Goal: Information Seeking & Learning: Learn about a topic

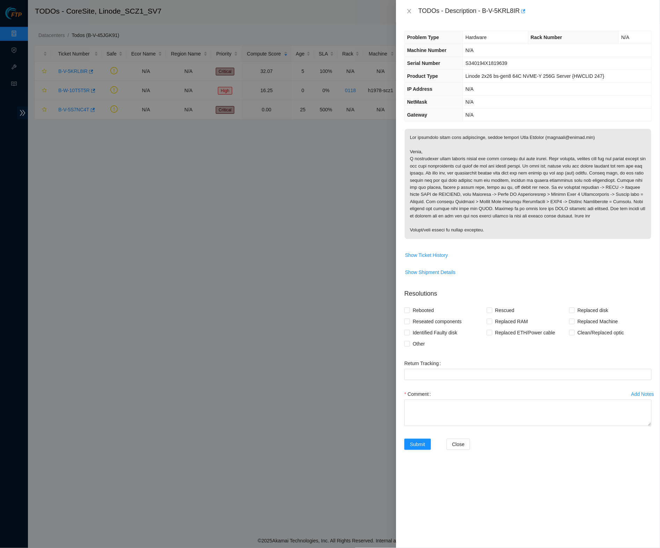
drag, startPoint x: 492, startPoint y: 291, endPoint x: 490, endPoint y: 240, distance: 51.4
click at [492, 291] on p "Resolutions" at bounding box center [527, 290] width 247 height 15
click at [412, 12] on icon "close" at bounding box center [409, 11] width 6 height 6
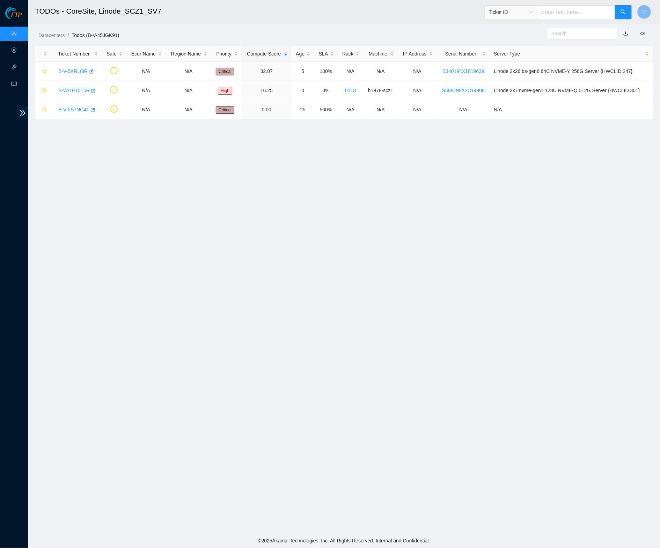
click at [20, 31] on link "Data Centers" at bounding box center [34, 34] width 29 height 6
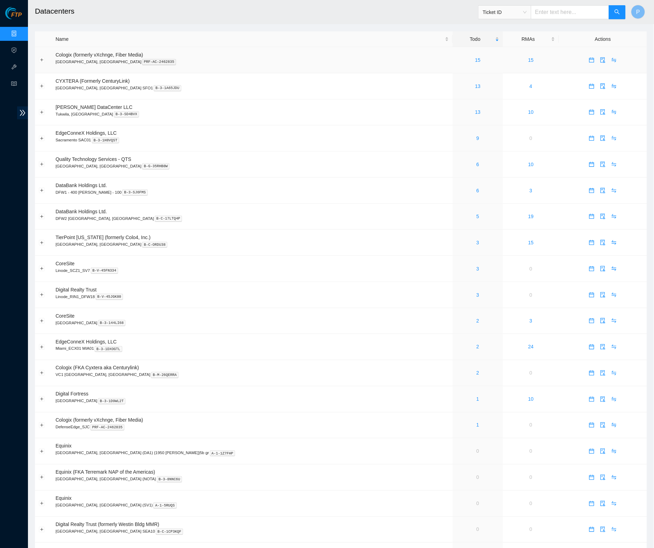
click at [456, 61] on div "15" at bounding box center [477, 60] width 43 height 8
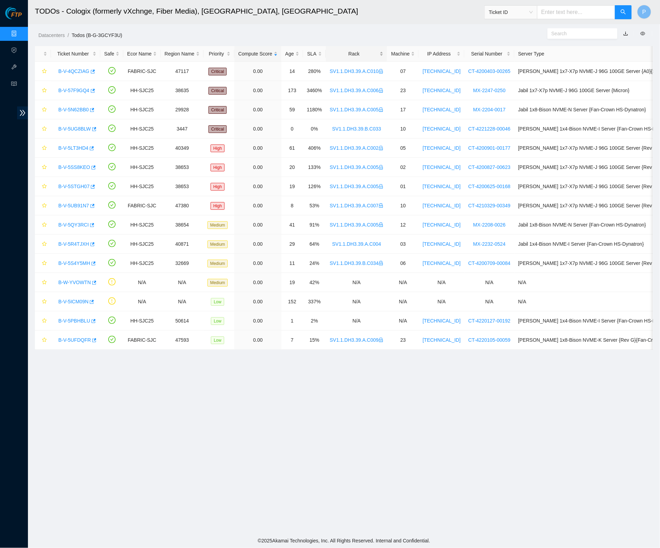
click at [372, 58] on div "Rack" at bounding box center [357, 54] width 54 height 8
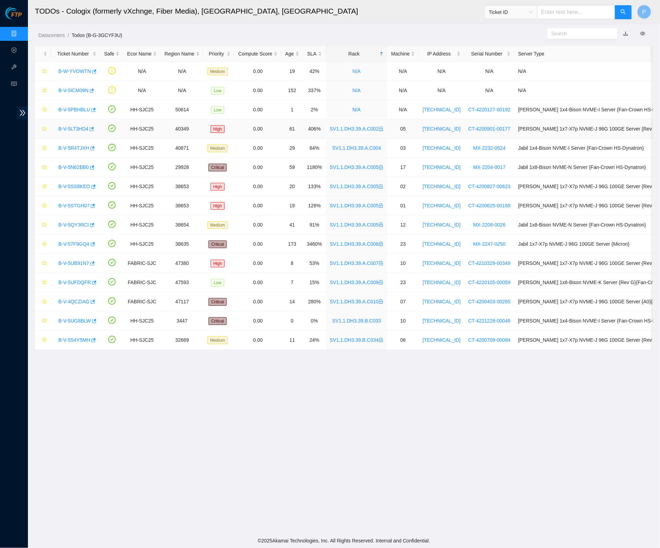
click at [81, 126] on link "B-V-5LT3HD4" at bounding box center [73, 129] width 30 height 6
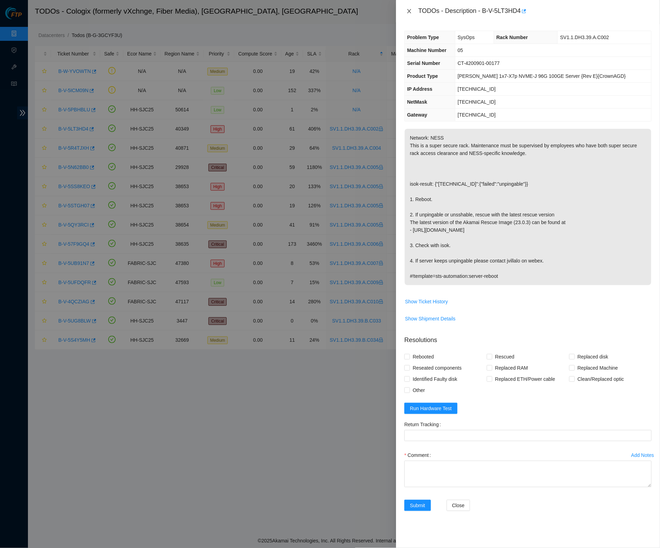
click at [411, 13] on icon "close" at bounding box center [409, 11] width 6 height 6
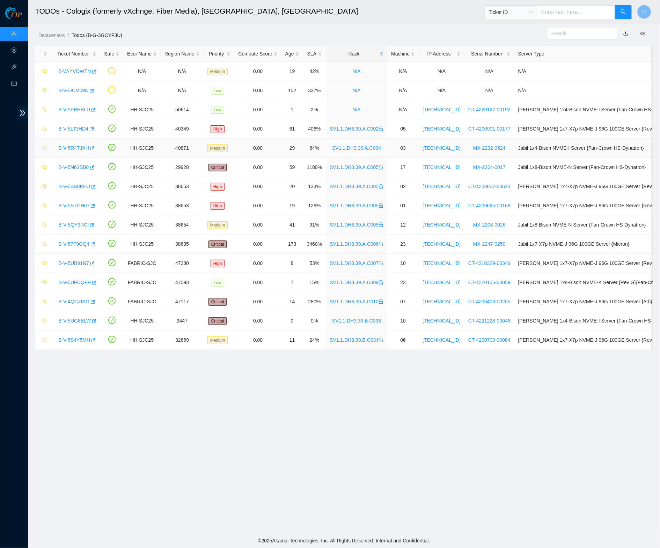
click at [76, 145] on link "B-V-5R4TJXH" at bounding box center [73, 148] width 31 height 6
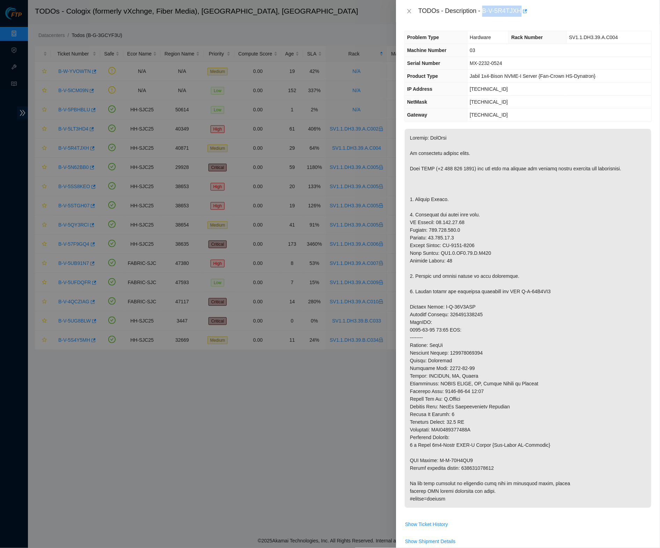
drag, startPoint x: 487, startPoint y: 10, endPoint x: 525, endPoint y: 9, distance: 38.1
click at [525, 9] on div "TODOs - Description - B-V-5R4TJXH" at bounding box center [534, 11] width 233 height 11
copy div "B-V-5R4TJXH"
click at [410, 9] on icon "close" at bounding box center [409, 11] width 6 height 6
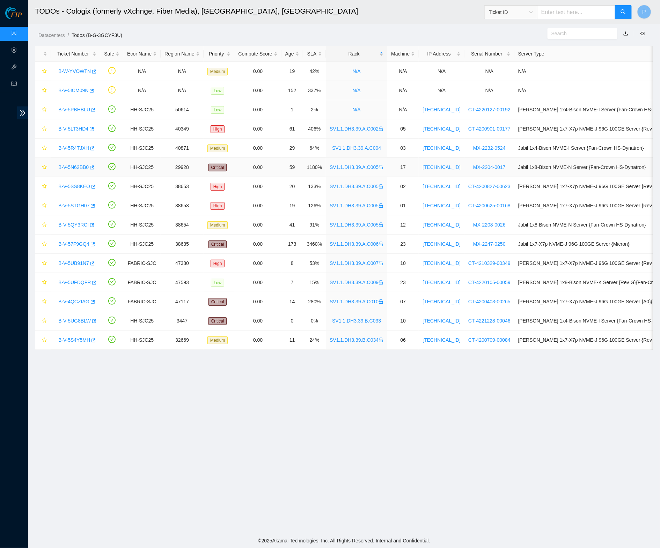
click at [75, 166] on link "B-V-5N62BB0" at bounding box center [73, 167] width 30 height 6
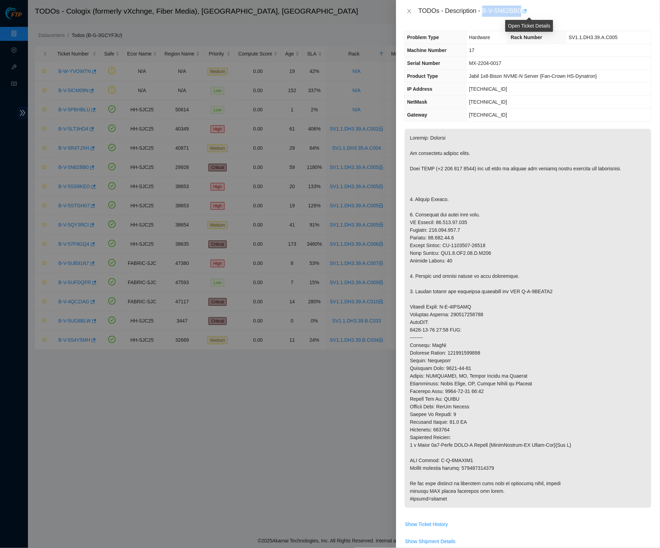
drag, startPoint x: 487, startPoint y: 9, endPoint x: 528, endPoint y: 6, distance: 41.3
click at [528, 6] on div "TODOs - Description - B-V-5N62BB0" at bounding box center [534, 11] width 233 height 11
copy div "B-V-5N62BB0"
click at [409, 11] on icon "close" at bounding box center [409, 11] width 4 height 4
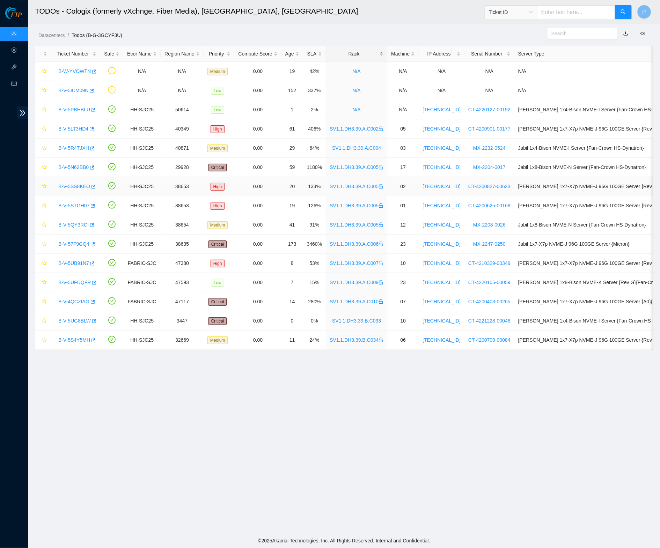
click at [77, 185] on link "B-V-5SS8KEO" at bounding box center [74, 187] width 32 height 6
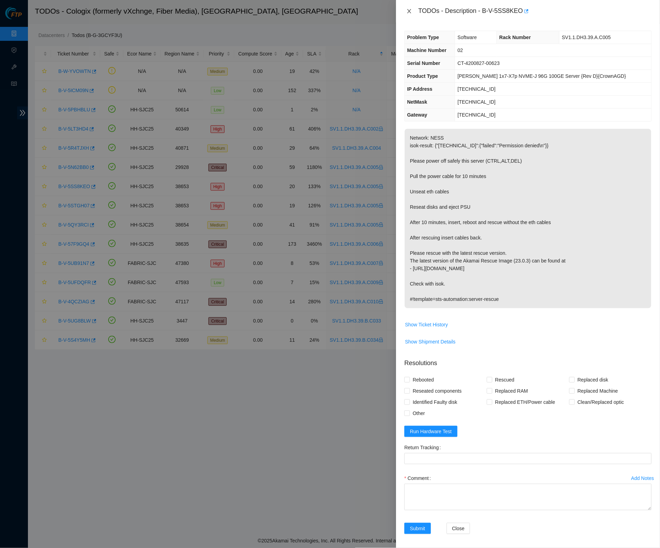
click at [410, 12] on icon "close" at bounding box center [409, 11] width 6 height 6
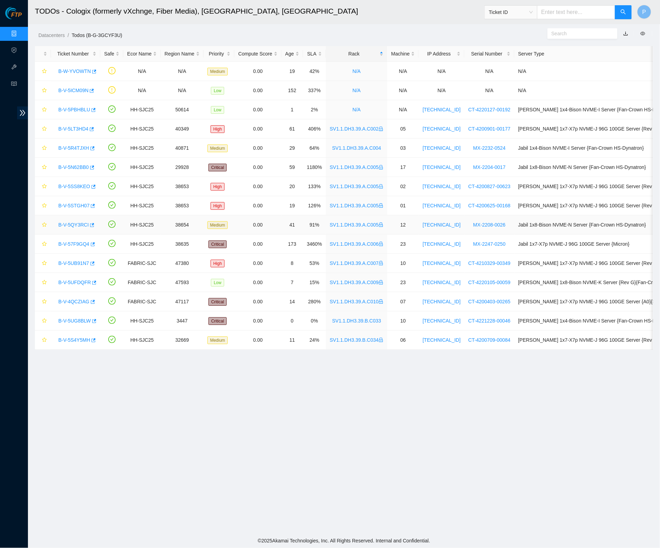
click at [68, 225] on link "B-V-5QY3RCI" at bounding box center [73, 225] width 30 height 6
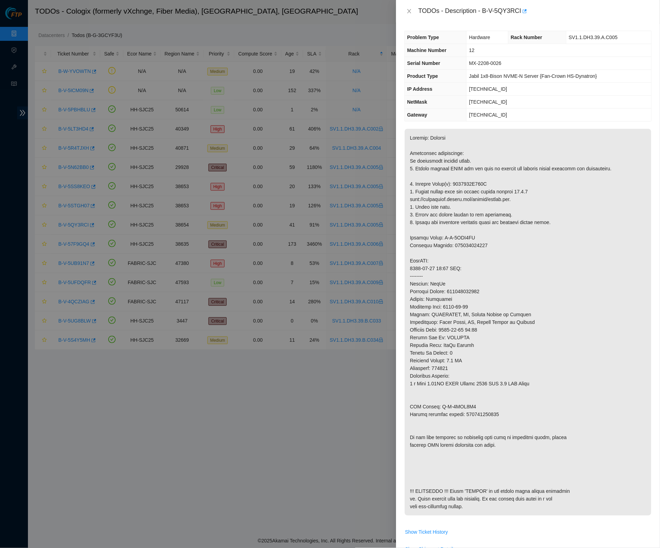
click at [489, 11] on div "TODOs - Description - B-V-5QY3RCI" at bounding box center [534, 11] width 233 height 11
drag, startPoint x: 487, startPoint y: 9, endPoint x: 525, endPoint y: 8, distance: 38.1
click at [525, 8] on div "TODOs - Description - B-V-5QY3RCI" at bounding box center [534, 11] width 233 height 11
copy div "B-V-5QY3RCI"
click at [409, 11] on icon "close" at bounding box center [409, 11] width 4 height 4
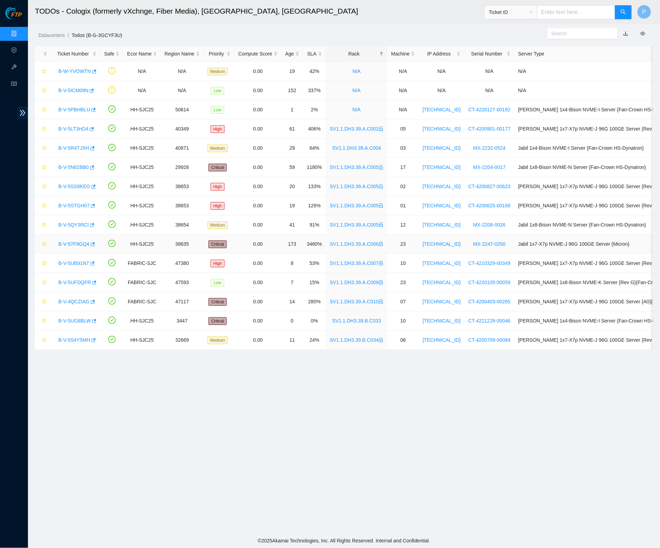
click at [79, 244] on link "B-V-57F9GQ4" at bounding box center [73, 244] width 31 height 6
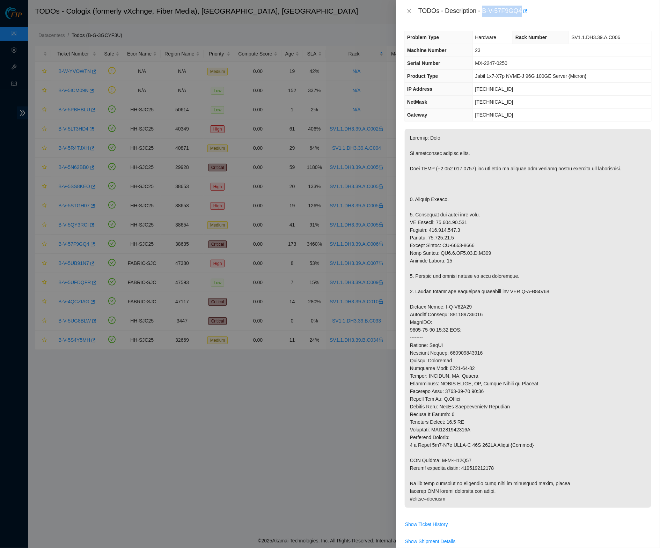
drag, startPoint x: 485, startPoint y: 11, endPoint x: 527, endPoint y: 9, distance: 41.9
click at [527, 9] on div "TODOs - Description - B-V-57F9GQ4" at bounding box center [534, 11] width 233 height 11
copy div "B-V-57F9GQ4"
click at [409, 8] on icon "close" at bounding box center [409, 11] width 6 height 6
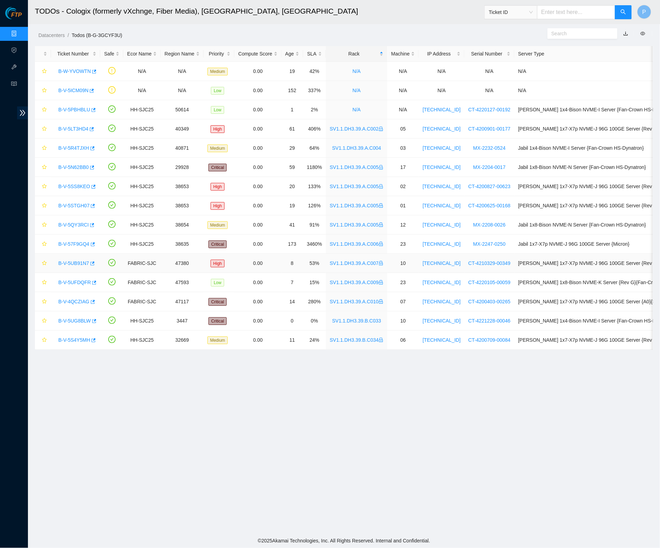
click at [77, 262] on link "B-V-5UB91N7" at bounding box center [73, 263] width 31 height 6
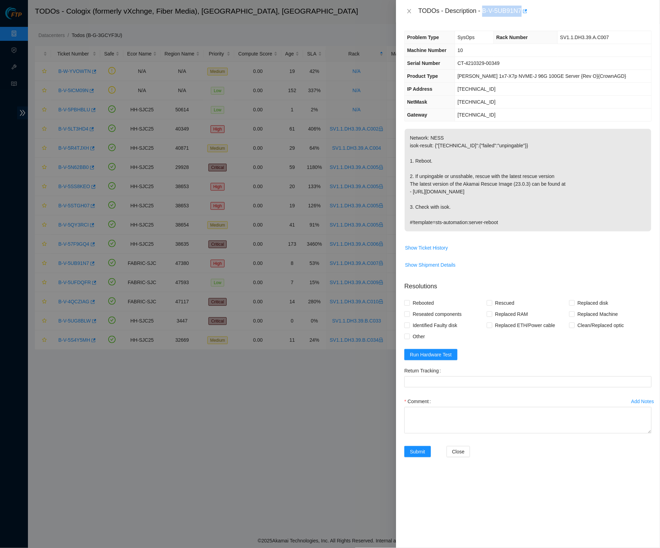
drag, startPoint x: 486, startPoint y: 10, endPoint x: 526, endPoint y: 7, distance: 41.0
click at [526, 7] on div "TODOs - Description - B-V-5UB91N7" at bounding box center [534, 11] width 233 height 11
copy div "B-V-5UB91N7"
click at [410, 11] on icon "close" at bounding box center [409, 11] width 6 height 6
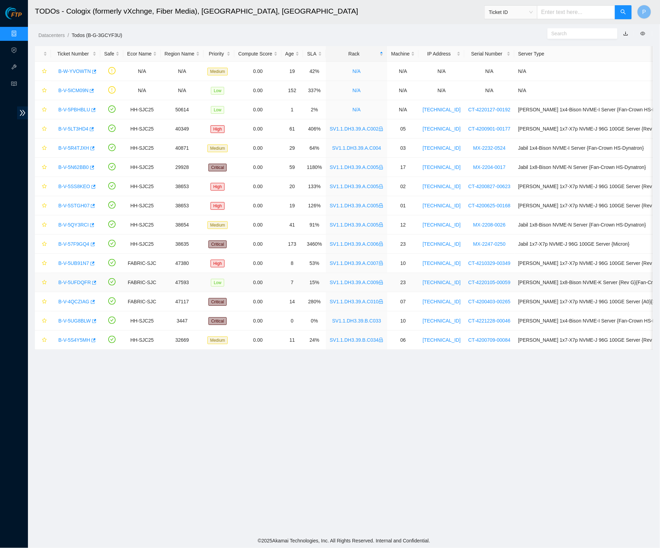
click at [78, 280] on link "B-V-5UFDQFR" at bounding box center [74, 283] width 32 height 6
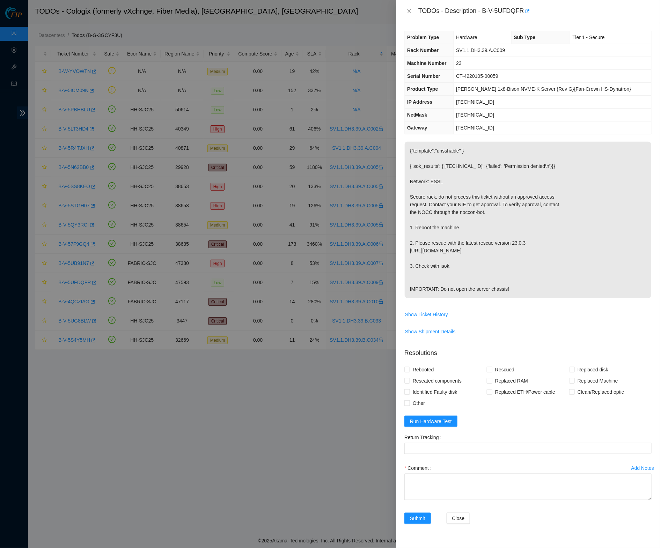
drag, startPoint x: 413, startPoint y: 8, endPoint x: 360, endPoint y: 55, distance: 70.7
click at [413, 9] on button "Close" at bounding box center [409, 11] width 10 height 7
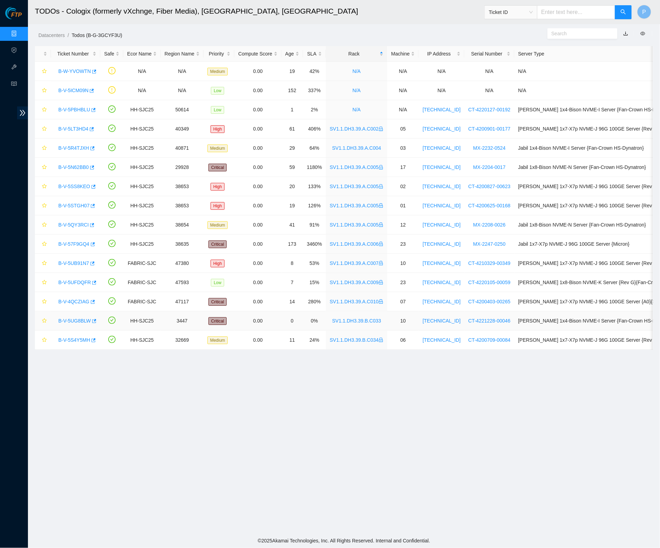
click at [76, 319] on link "B-V-5UG8BLW" at bounding box center [74, 321] width 32 height 6
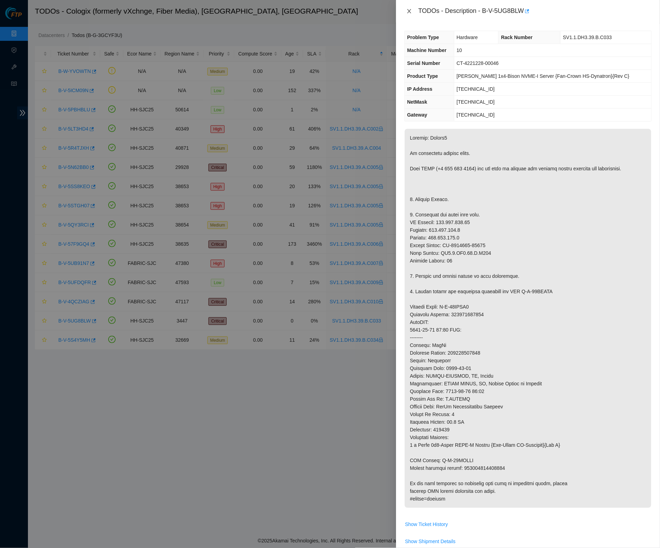
click at [409, 8] on icon "close" at bounding box center [409, 11] width 6 height 6
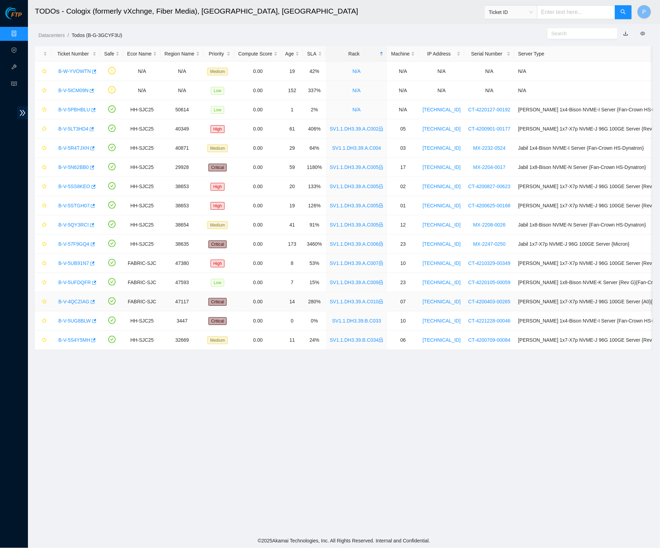
click at [76, 301] on link "B-V-4QCZIAG" at bounding box center [73, 302] width 31 height 6
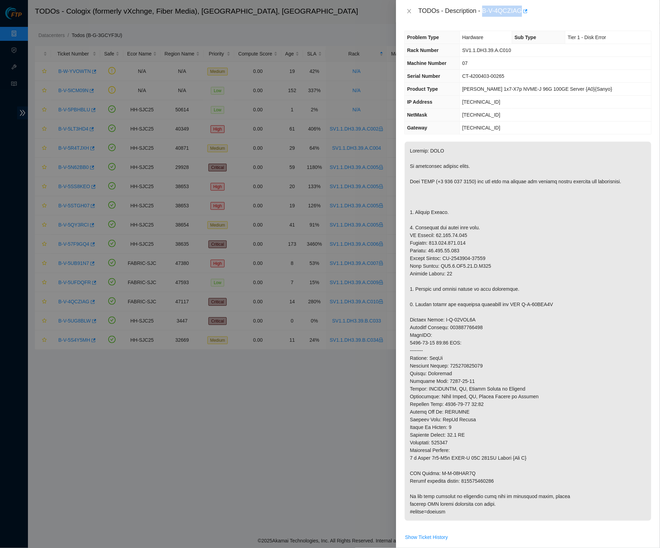
drag, startPoint x: 487, startPoint y: 11, endPoint x: 525, endPoint y: 8, distance: 38.5
click at [525, 8] on div "TODOs - Description - B-V-4QCZIAG" at bounding box center [534, 11] width 233 height 11
copy div "B-V-4QCZIAG"
click at [499, 64] on td "07" at bounding box center [555, 63] width 192 height 13
drag, startPoint x: 487, startPoint y: 10, endPoint x: 525, endPoint y: 9, distance: 38.1
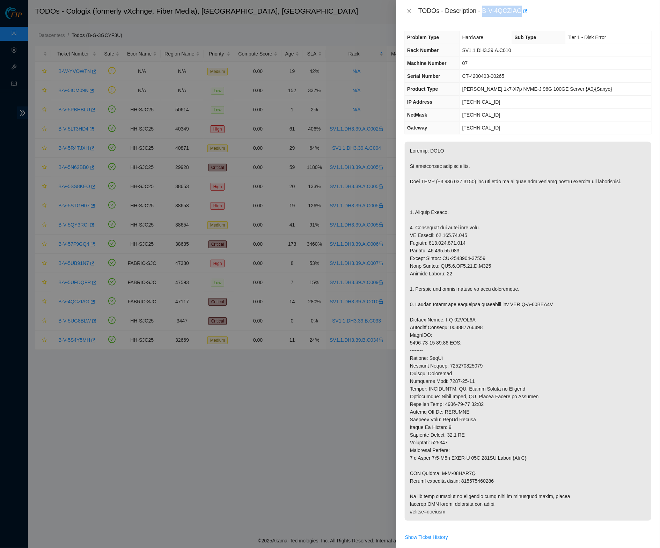
click at [525, 9] on div "TODOs - Description - B-V-4QCZIAG" at bounding box center [534, 11] width 233 height 11
copy div "B-V-4QCZIAG"
click at [410, 9] on icon "close" at bounding box center [409, 11] width 6 height 6
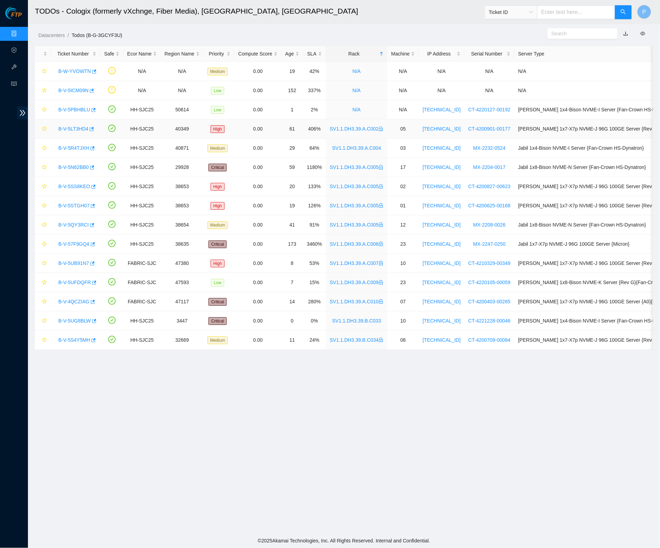
click at [76, 128] on link "B-V-5LT3HD4" at bounding box center [73, 129] width 30 height 6
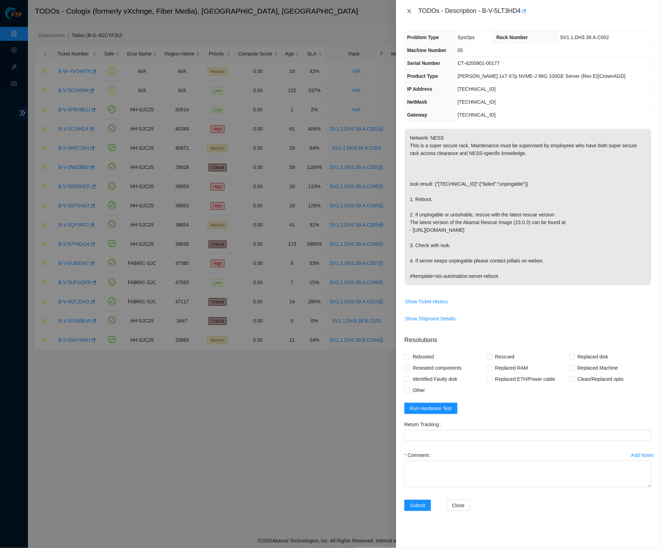
click at [410, 14] on button "Close" at bounding box center [409, 11] width 10 height 7
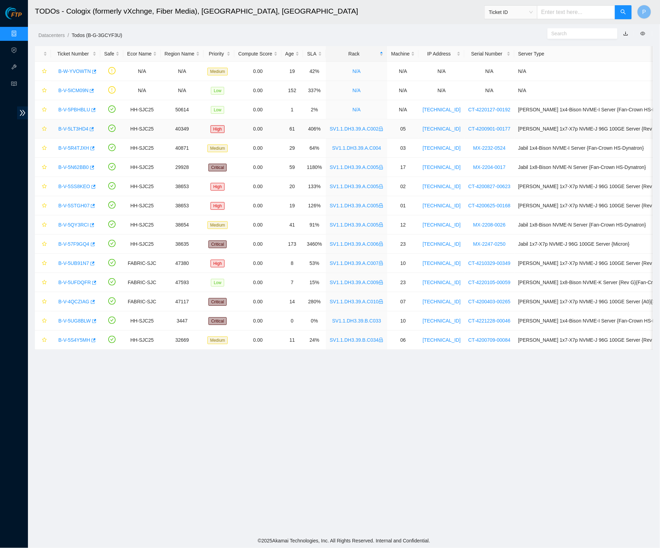
click at [74, 127] on link "B-V-5LT3HD4" at bounding box center [73, 129] width 30 height 6
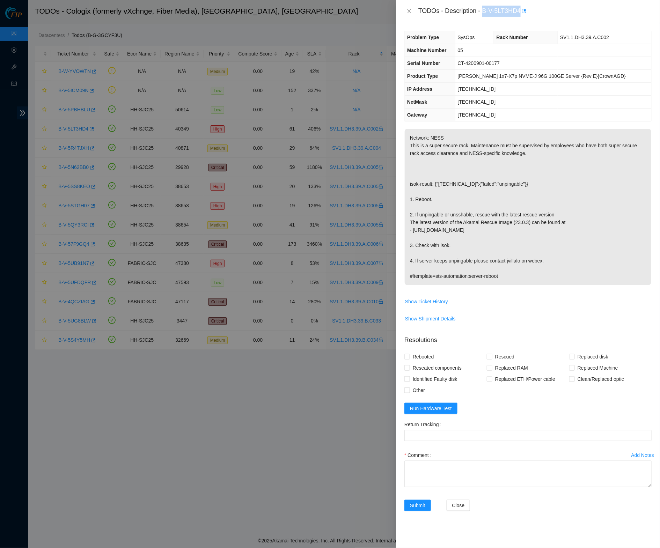
drag, startPoint x: 486, startPoint y: 11, endPoint x: 525, endPoint y: 8, distance: 39.5
click at [525, 8] on div "TODOs - Description - B-V-5LT3HD4" at bounding box center [534, 11] width 233 height 11
copy div "B-V-5LT3HD4"
click at [409, 13] on button "Close" at bounding box center [409, 11] width 10 height 7
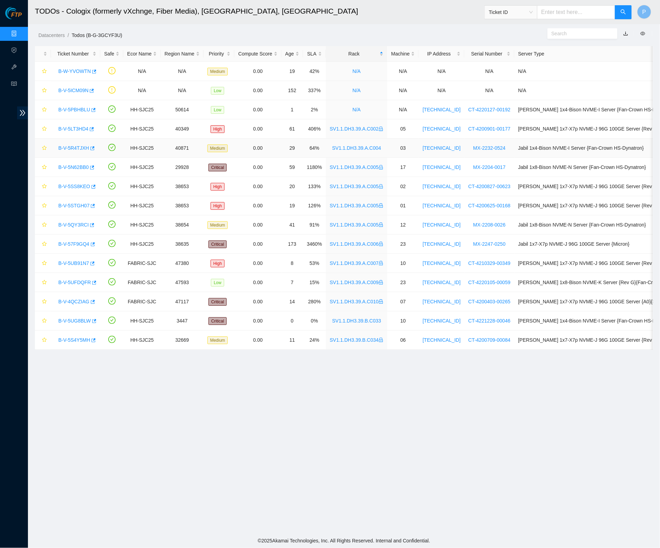
click at [68, 148] on link "B-V-5R4TJXH" at bounding box center [73, 148] width 31 height 6
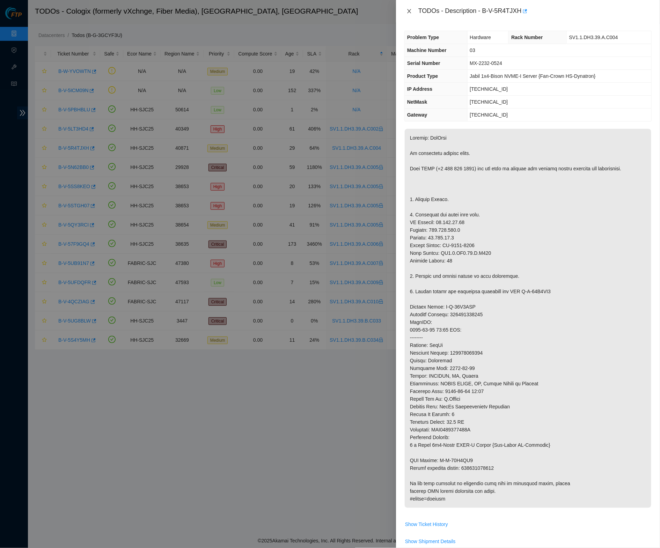
click at [406, 13] on button "Close" at bounding box center [409, 11] width 10 height 7
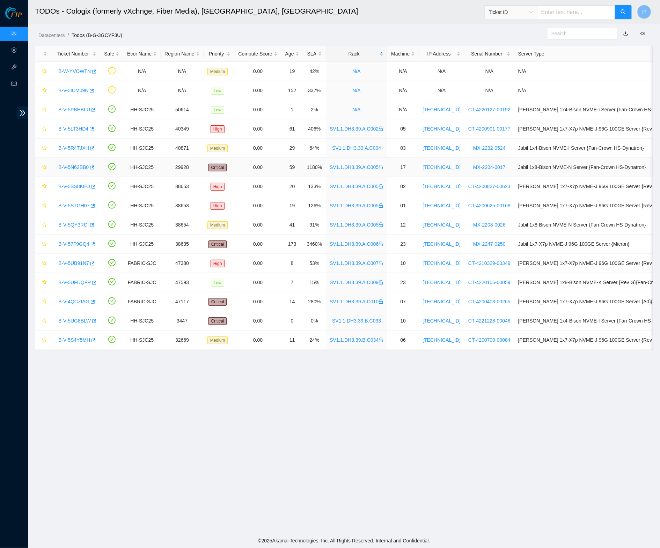
click at [73, 166] on link "B-V-5N62BB0" at bounding box center [73, 167] width 30 height 6
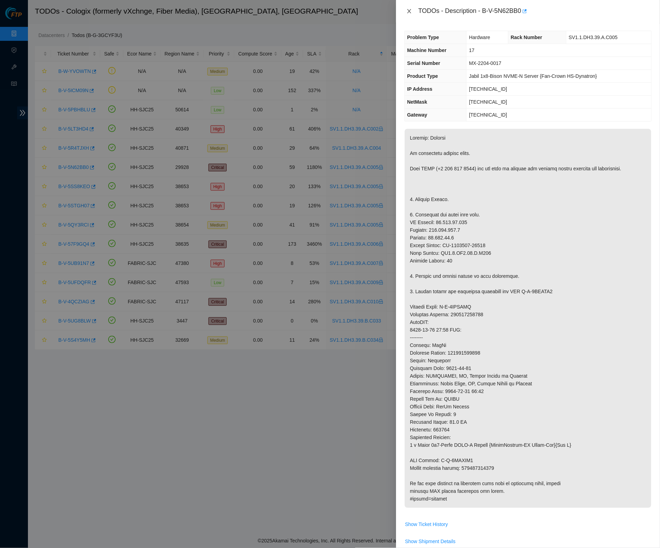
click at [406, 9] on button "Close" at bounding box center [409, 11] width 10 height 7
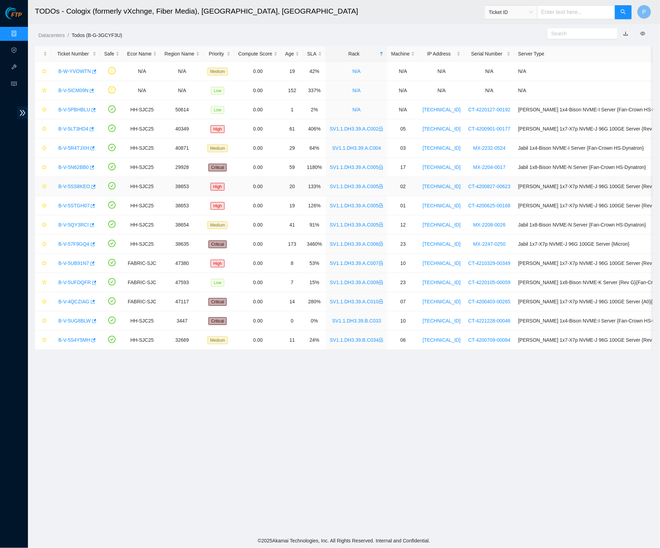
click at [76, 186] on link "B-V-5SS8KEO" at bounding box center [74, 187] width 32 height 6
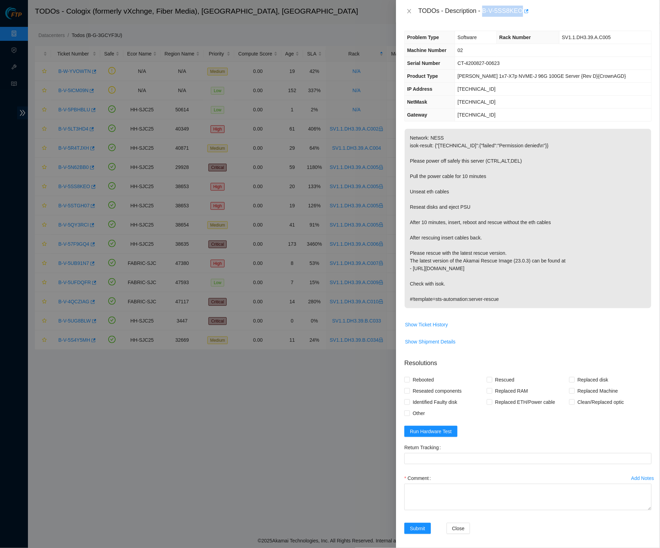
drag, startPoint x: 487, startPoint y: 9, endPoint x: 525, endPoint y: 9, distance: 37.4
click at [525, 9] on div "TODOs - Description - B-V-5SS8KEO" at bounding box center [534, 11] width 233 height 11
copy div "B-V-5SS8KEO"
click at [412, 8] on icon "close" at bounding box center [409, 11] width 6 height 6
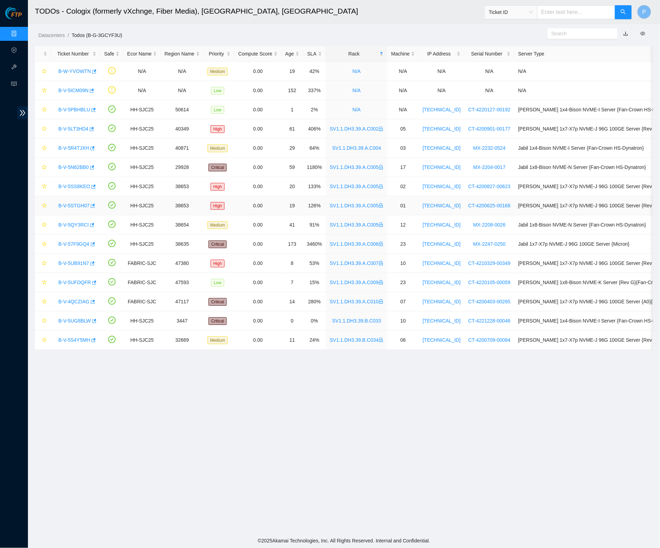
click at [75, 203] on link "B-V-5STGH07" at bounding box center [73, 206] width 31 height 6
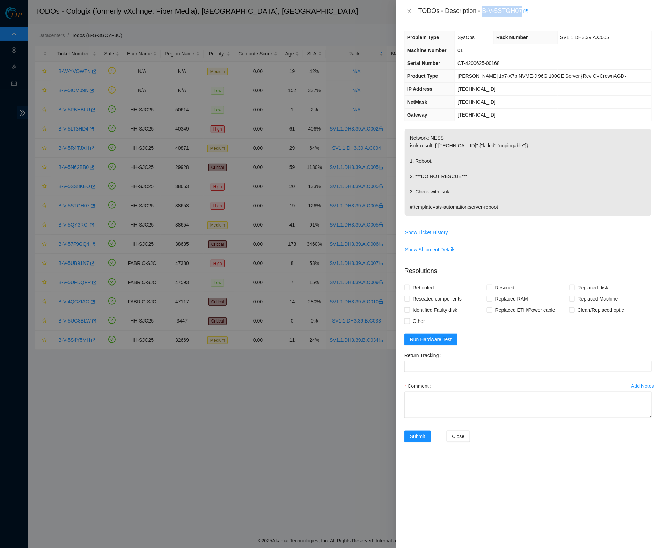
drag, startPoint x: 487, startPoint y: 10, endPoint x: 526, endPoint y: 8, distance: 39.5
click at [526, 8] on div "TODOs - Description - B-V-5STGH07" at bounding box center [534, 11] width 233 height 11
click at [408, 12] on icon "close" at bounding box center [409, 11] width 6 height 6
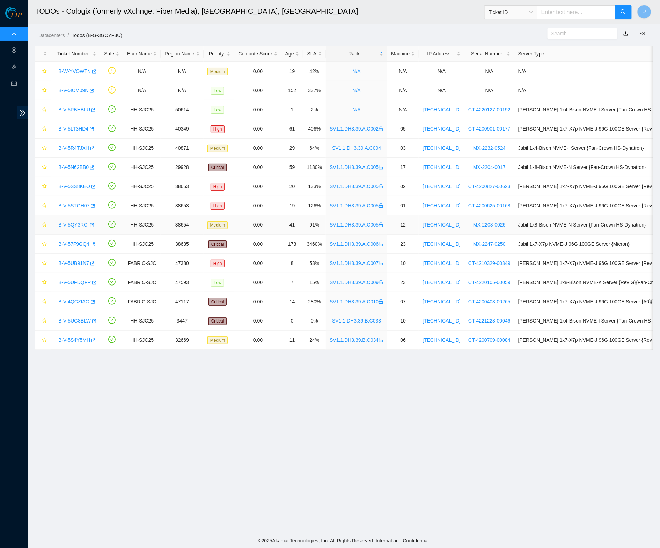
click at [74, 222] on link "B-V-5QY3RCI" at bounding box center [73, 225] width 30 height 6
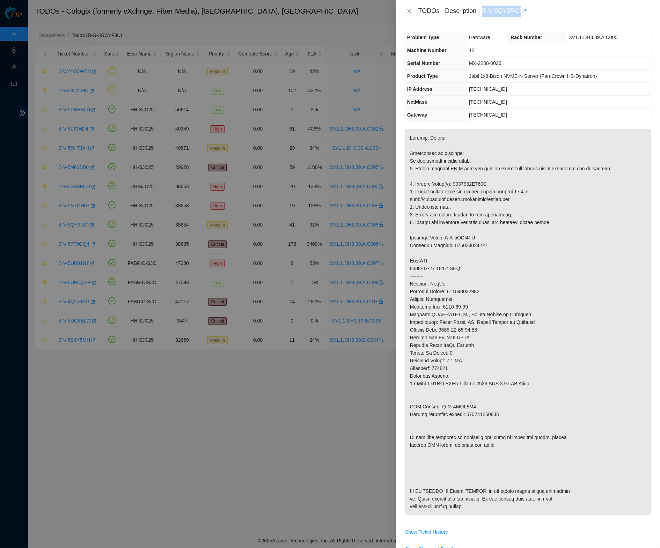
drag, startPoint x: 485, startPoint y: 10, endPoint x: 525, endPoint y: 10, distance: 40.1
click at [525, 10] on div "TODOs - Description - B-V-5QY3RCI" at bounding box center [534, 11] width 233 height 11
click at [521, 11] on div "TODOs - Description - B-V-5QY3RCI" at bounding box center [534, 11] width 233 height 11
drag, startPoint x: 486, startPoint y: 11, endPoint x: 525, endPoint y: 8, distance: 39.2
click at [525, 8] on div "TODOs - Description - B-V-5QY3RCI" at bounding box center [534, 11] width 233 height 11
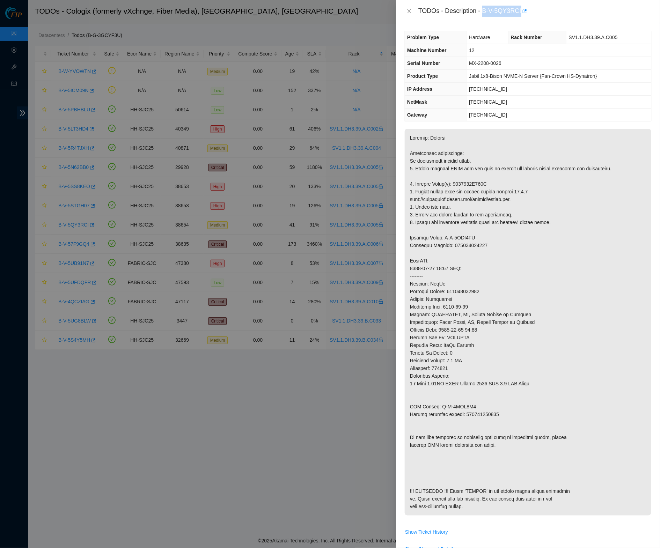
drag, startPoint x: 410, startPoint y: 10, endPoint x: 404, endPoint y: 17, distance: 9.2
click at [410, 10] on icon "close" at bounding box center [409, 11] width 6 height 6
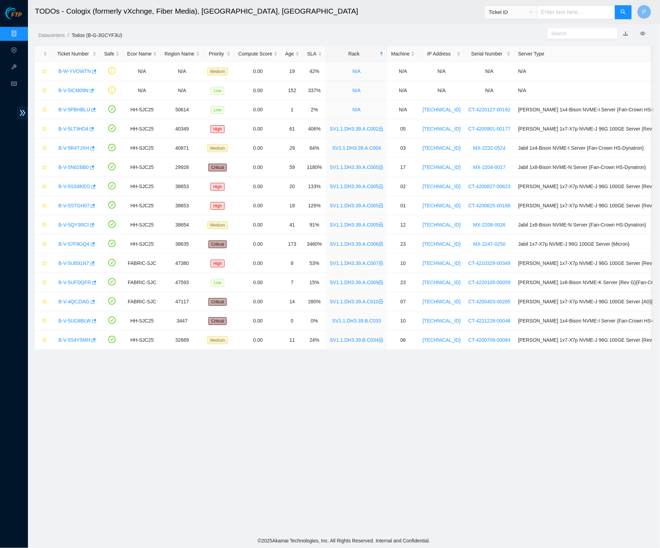
drag, startPoint x: 9, startPoint y: 30, endPoint x: 32, endPoint y: 36, distance: 24.0
click at [20, 31] on link "Data Centers" at bounding box center [34, 34] width 29 height 6
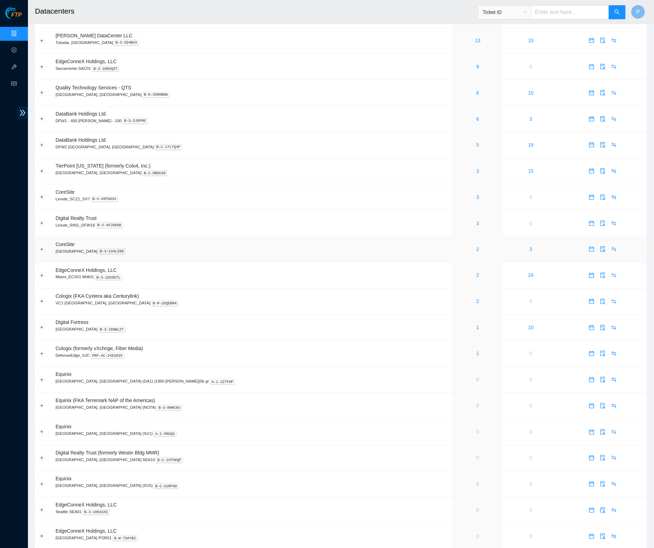
scroll to position [131, 0]
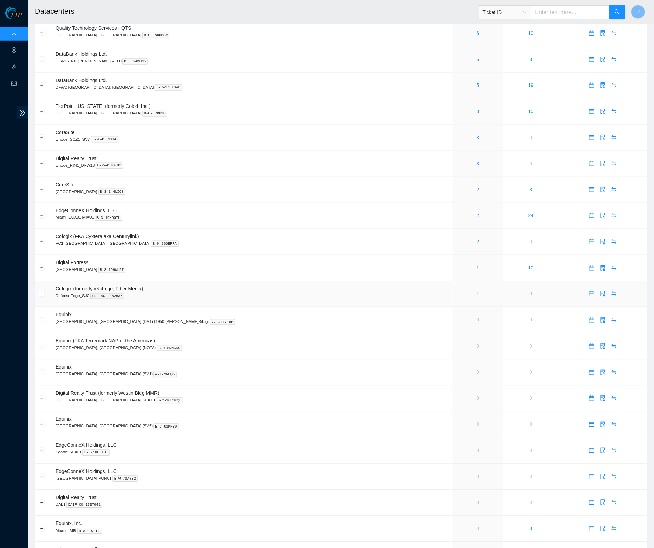
click at [476, 291] on link "1" at bounding box center [477, 294] width 3 height 6
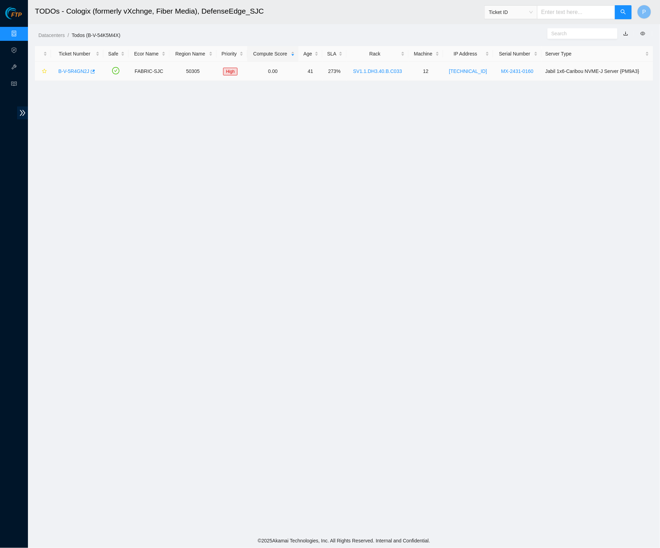
click at [65, 68] on link "B-V-5R4GN2J" at bounding box center [73, 71] width 31 height 6
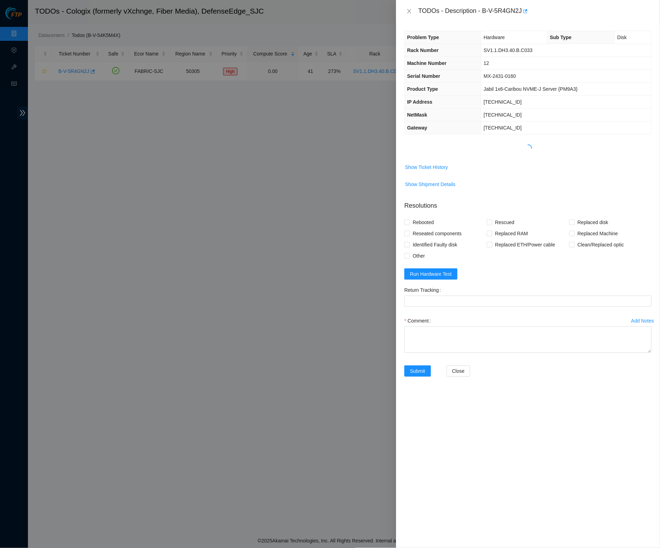
click at [459, 111] on th "NetMask" at bounding box center [443, 115] width 76 height 13
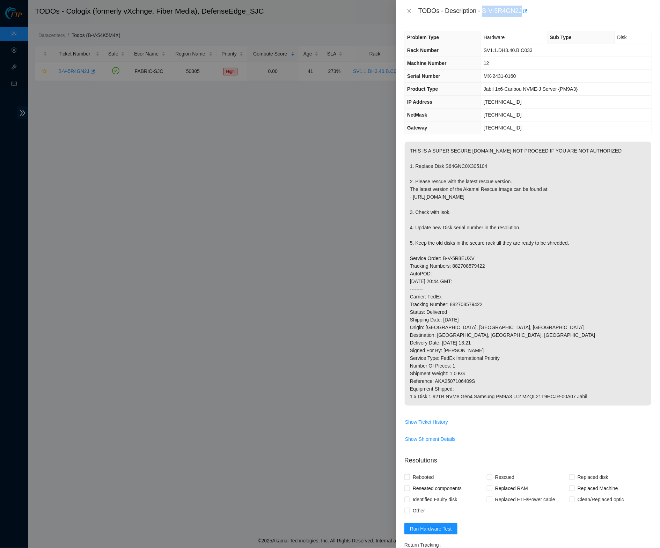
drag, startPoint x: 485, startPoint y: 9, endPoint x: 526, endPoint y: 8, distance: 41.2
click at [526, 8] on div "TODOs - Description - B-V-5R4GN2J" at bounding box center [534, 11] width 233 height 11
click at [514, 57] on td "12" at bounding box center [566, 63] width 170 height 13
click at [407, 13] on icon "close" at bounding box center [409, 11] width 6 height 6
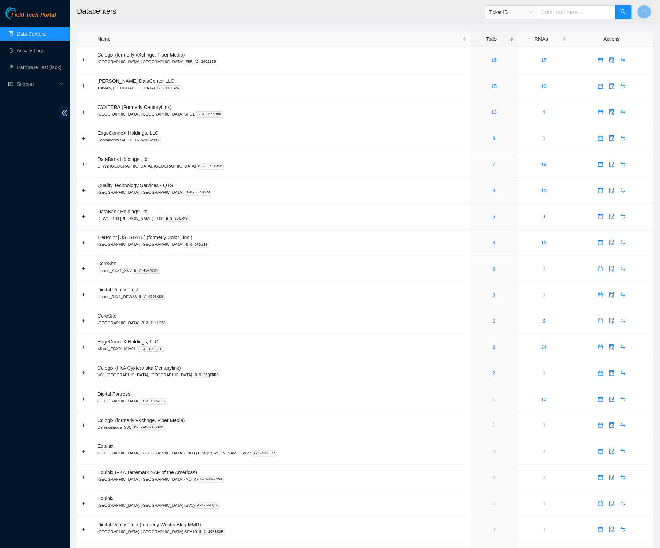
click at [52, 118] on div "Field Tech Portal Data Centers Activity Logs Hardware Test (isok) Support" at bounding box center [35, 277] width 70 height 541
click at [67, 112] on icon "double-left" at bounding box center [64, 112] width 7 height 7
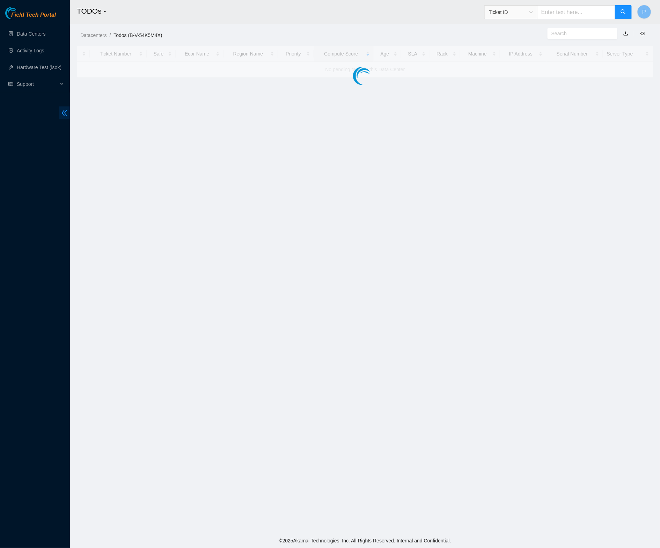
click at [66, 115] on icon "double-left" at bounding box center [65, 113] width 6 height 6
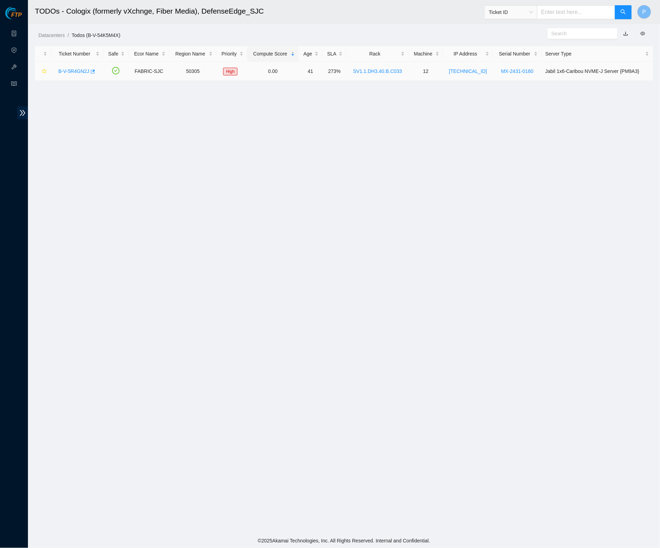
click at [72, 72] on link "B-V-5R4GN2J" at bounding box center [73, 71] width 31 height 6
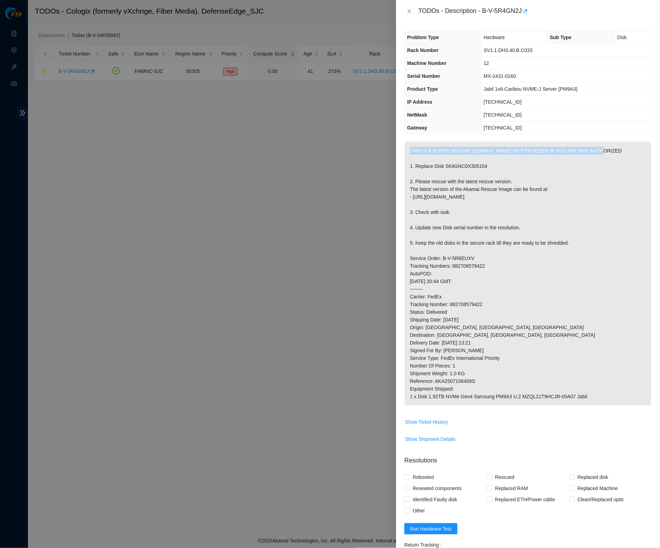
drag, startPoint x: 411, startPoint y: 149, endPoint x: 601, endPoint y: 148, distance: 189.9
click at [601, 148] on p "THIS IS A SUPER SECURE [DOMAIN_NAME] NOT PROCEED IF YOU ARE NOT AUTHORIZED 1. R…" at bounding box center [528, 274] width 246 height 264
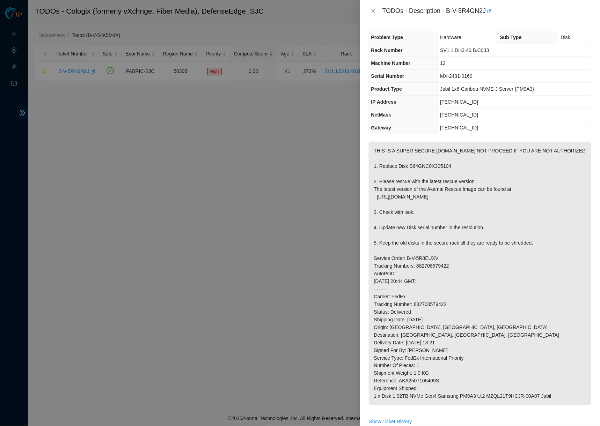
click at [438, 134] on div "Problem Type Hardware Sub Type Disk Rack Number SV1.1.DH3.40.B.C033 Machine Num…" at bounding box center [480, 224] width 240 height 404
click at [419, 128] on th "Gateway" at bounding box center [403, 127] width 69 height 13
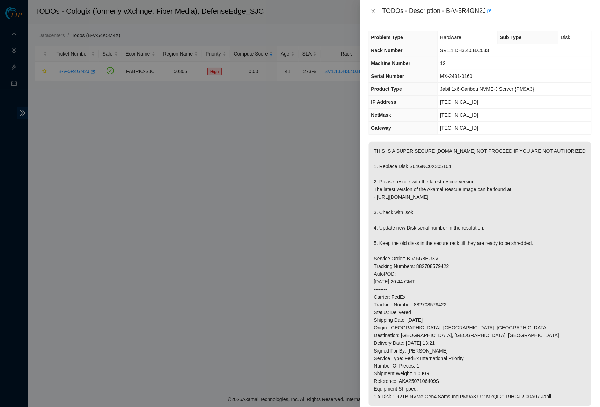
click at [421, 134] on div "Problem Type Hardware Sub Type Disk Rack Number SV1.1.DH3.40.B.C033 Machine Num…" at bounding box center [480, 214] width 240 height 384
drag, startPoint x: 374, startPoint y: 147, endPoint x: 574, endPoint y: 146, distance: 200.0
click at [574, 146] on p "THIS IS A SUPER SECURE RACK.DO NOT PROCEED IF YOU ARE NOT AUTHORIZED 1. Replace…" at bounding box center [480, 274] width 222 height 264
click at [454, 157] on p "THIS IS A SUPER SECURE RACK.DO NOT PROCEED IF YOU ARE NOT AUTHORIZED 1. Replace…" at bounding box center [480, 274] width 222 height 264
drag, startPoint x: 373, startPoint y: 163, endPoint x: 474, endPoint y: 162, distance: 100.5
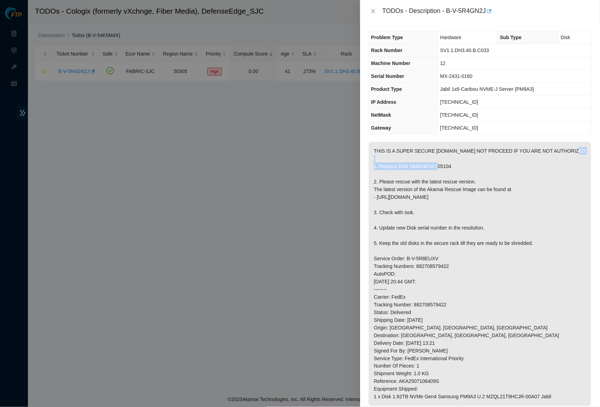
click at [474, 162] on p "THIS IS A SUPER SECURE RACK.DO NOT PROCEED IF YOU ARE NOT AUTHORIZED 1. Replace…" at bounding box center [480, 274] width 222 height 264
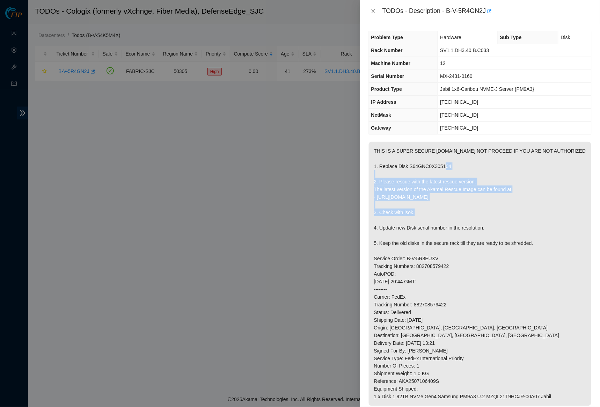
drag, startPoint x: 375, startPoint y: 178, endPoint x: 511, endPoint y: 194, distance: 137.2
click at [511, 194] on p "THIS IS A SUPER SECURE RACK.DO NOT PROCEED IF YOU ARE NOT AUTHORIZED 1. Replace…" at bounding box center [480, 274] width 222 height 264
click at [426, 178] on p "THIS IS A SUPER SECURE RACK.DO NOT PROCEED IF YOU ARE NOT AUTHORIZED 1. Replace…" at bounding box center [480, 274] width 222 height 264
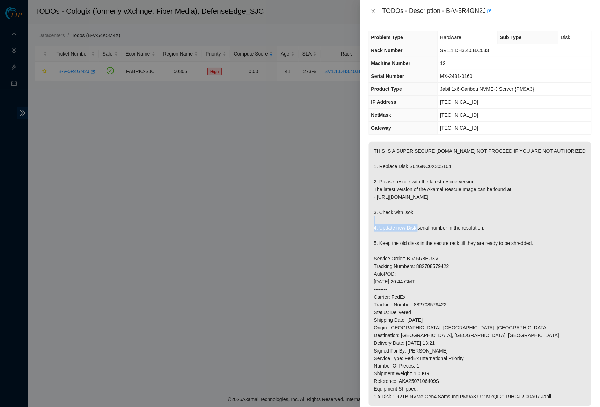
drag, startPoint x: 374, startPoint y: 206, endPoint x: 430, endPoint y: 206, distance: 55.9
click at [430, 206] on p "THIS IS A SUPER SECURE RACK.DO NOT PROCEED IF YOU ARE NOT AUTHORIZED 1. Replace…" at bounding box center [480, 274] width 222 height 264
click at [395, 207] on p "THIS IS A SUPER SECURE RACK.DO NOT PROCEED IF YOU ARE NOT AUTHORIZED 1. Replace…" at bounding box center [480, 274] width 222 height 264
drag, startPoint x: 374, startPoint y: 223, endPoint x: 507, endPoint y: 223, distance: 132.7
click at [507, 223] on p "THIS IS A SUPER SECURE RACK.DO NOT PROCEED IF YOU ARE NOT AUTHORIZED 1. Replace…" at bounding box center [480, 274] width 222 height 264
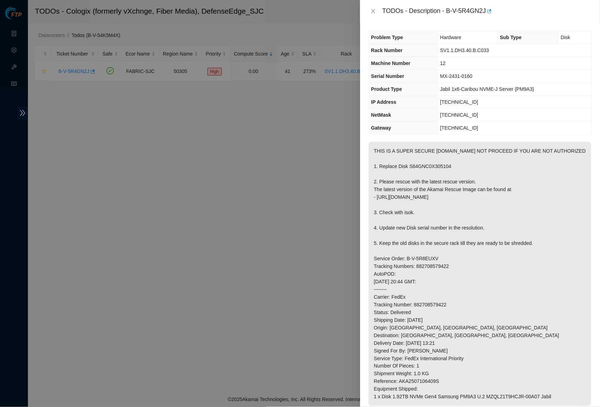
click at [423, 195] on p "THIS IS A SUPER SECURE RACK.DO NOT PROCEED IF YOU ARE NOT AUTHORIZED 1. Replace…" at bounding box center [480, 274] width 222 height 264
drag, startPoint x: 421, startPoint y: 206, endPoint x: 368, endPoint y: 206, distance: 52.4
click at [369, 206] on p "THIS IS A SUPER SECURE RACK.DO NOT PROCEED IF YOU ARE NOT AUTHORIZED 1. Replace…" at bounding box center [480, 274] width 222 height 264
click at [431, 191] on p "THIS IS A SUPER SECURE RACK.DO NOT PROCEED IF YOU ARE NOT AUTHORIZED 1. Replace…" at bounding box center [480, 274] width 222 height 264
drag, startPoint x: 487, startPoint y: 192, endPoint x: 371, endPoint y: 177, distance: 117.2
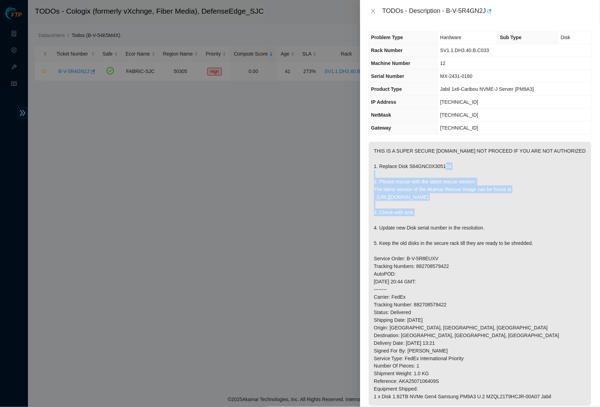
click at [371, 177] on p "THIS IS A SUPER SECURE RACK.DO NOT PROCEED IF YOU ARE NOT AUTHORIZED 1. Replace…" at bounding box center [480, 274] width 222 height 264
click at [392, 179] on p "THIS IS A SUPER SECURE RACK.DO NOT PROCEED IF YOU ARE NOT AUTHORIZED 1. Replace…" at bounding box center [480, 274] width 222 height 264
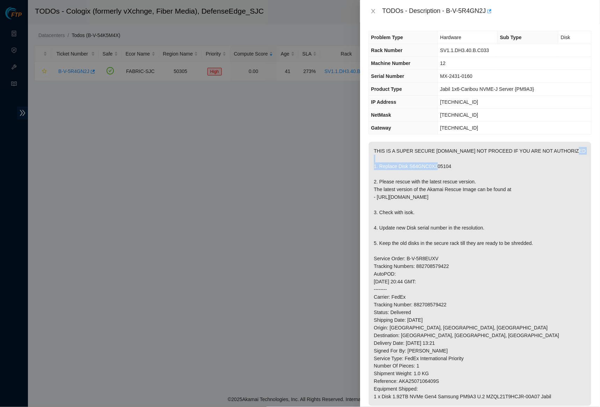
drag, startPoint x: 462, startPoint y: 161, endPoint x: 372, endPoint y: 161, distance: 90.1
click at [372, 161] on p "THIS IS A SUPER SECURE RACK.DO NOT PROCEED IF YOU ARE NOT AUTHORIZED 1. Replace…" at bounding box center [480, 274] width 222 height 264
drag, startPoint x: 571, startPoint y: 148, endPoint x: 373, endPoint y: 146, distance: 197.9
click at [373, 146] on p "THIS IS A SUPER SECURE RACK.DO NOT PROCEED IF YOU ARE NOT AUTHORIZED 1. Replace…" at bounding box center [480, 274] width 222 height 264
click at [417, 187] on p "THIS IS A SUPER SECURE RACK.DO NOT PROCEED IF YOU ARE NOT AUTHORIZED 1. Replace…" at bounding box center [480, 274] width 222 height 264
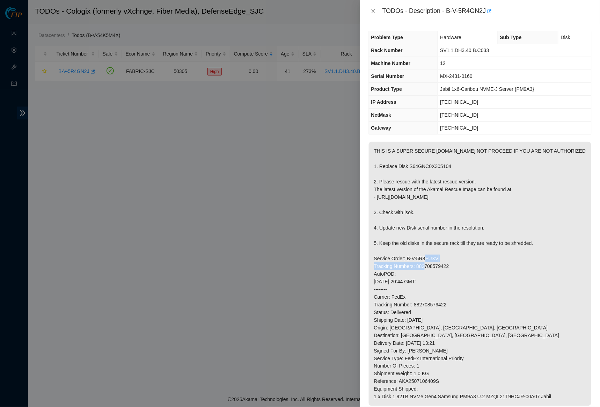
drag, startPoint x: 444, startPoint y: 251, endPoint x: 372, endPoint y: 252, distance: 72.3
click at [372, 252] on p "THIS IS A SUPER SECURE RACK.DO NOT PROCEED IF YOU ARE NOT AUTHORIZED 1. Replace…" at bounding box center [480, 274] width 222 height 264
drag, startPoint x: 549, startPoint y: 237, endPoint x: 373, endPoint y: 238, distance: 175.6
click at [373, 238] on p "THIS IS A SUPER SECURE RACK.DO NOT PROCEED IF YOU ARE NOT AUTHORIZED 1. Replace…" at bounding box center [480, 274] width 222 height 264
drag, startPoint x: 495, startPoint y: 223, endPoint x: 373, endPoint y: 222, distance: 122.2
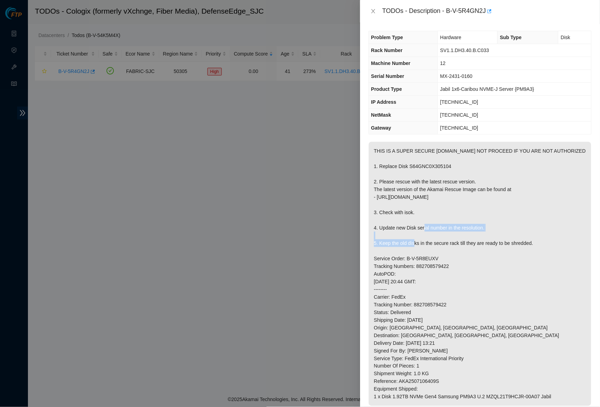
click at [373, 222] on p "THIS IS A SUPER SECURE RACK.DO NOT PROCEED IF YOU ARE NOT AUTHORIZED 1. Replace…" at bounding box center [480, 274] width 222 height 264
drag, startPoint x: 420, startPoint y: 208, endPoint x: 373, endPoint y: 208, distance: 47.1
click at [373, 208] on p "THIS IS A SUPER SECURE RACK.DO NOT PROCEED IF YOU ARE NOT AUTHORIZED 1. Replace…" at bounding box center [480, 274] width 222 height 264
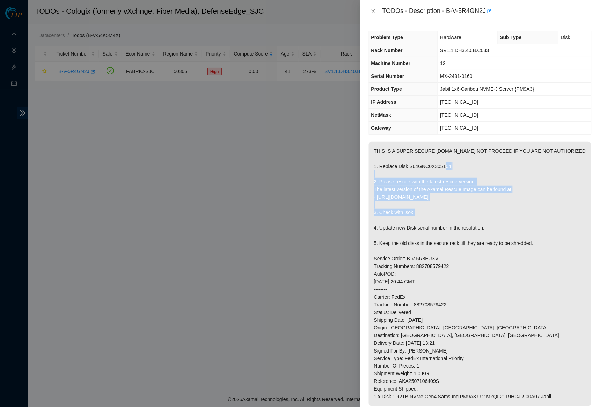
drag, startPoint x: 487, startPoint y: 193, endPoint x: 371, endPoint y: 180, distance: 116.3
click at [371, 180] on p "THIS IS A SUPER SECURE RACK.DO NOT PROCEED IF YOU ARE NOT AUTHORIZED 1. Replace…" at bounding box center [480, 274] width 222 height 264
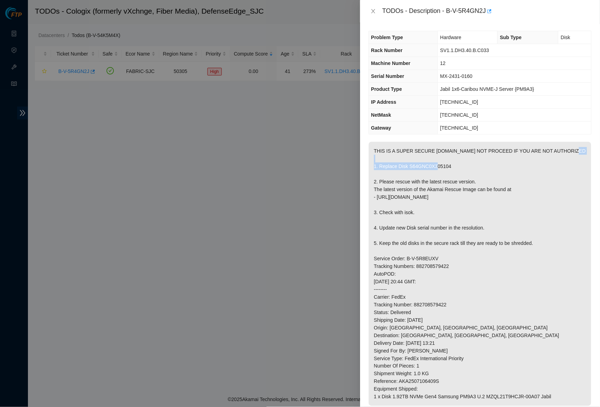
drag, startPoint x: 467, startPoint y: 161, endPoint x: 370, endPoint y: 162, distance: 96.7
click at [370, 162] on p "THIS IS A SUPER SECURE RACK.DO NOT PROCEED IF YOU ARE NOT AUTHORIZED 1. Replace…" at bounding box center [480, 274] width 222 height 264
drag, startPoint x: 567, startPoint y: 149, endPoint x: 372, endPoint y: 150, distance: 195.1
click at [372, 150] on p "THIS IS A SUPER SECURE RACK.DO NOT PROCEED IF YOU ARE NOT AUTHORIZED 1. Replace…" at bounding box center [480, 274] width 222 height 264
drag, startPoint x: 478, startPoint y: 126, endPoint x: 438, endPoint y: 126, distance: 39.8
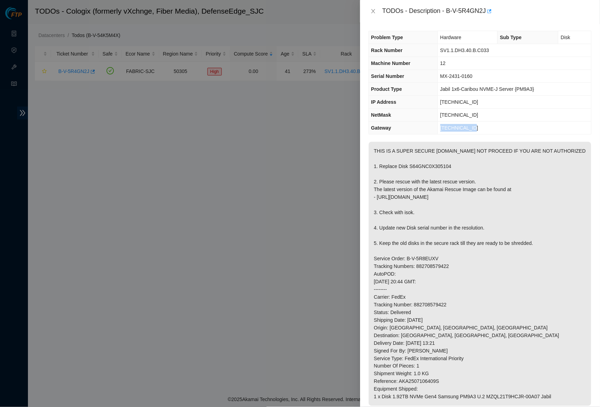
click at [438, 126] on td "23.221.41.193" at bounding box center [514, 127] width 154 height 13
click at [456, 130] on td "23.221.41.193" at bounding box center [514, 127] width 154 height 13
drag, startPoint x: 485, startPoint y: 114, endPoint x: 438, endPoint y: 114, distance: 47.1
click at [438, 114] on td "255.255.255.224" at bounding box center [514, 115] width 154 height 13
drag, startPoint x: 481, startPoint y: 103, endPoint x: 439, endPoint y: 102, distance: 41.9
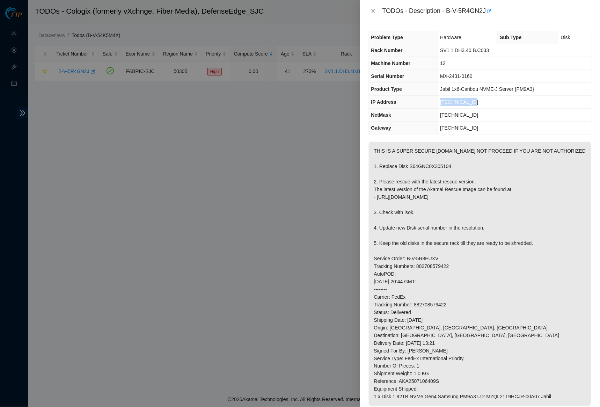
click at [439, 102] on td "23.221.41.207" at bounding box center [514, 102] width 154 height 13
drag, startPoint x: 546, startPoint y: 87, endPoint x: 441, endPoint y: 85, distance: 105.1
click at [441, 85] on td "Jabil 1x6-Caribou NVME-J Server {PM9A3}" at bounding box center [514, 89] width 154 height 13
drag, startPoint x: 481, startPoint y: 75, endPoint x: 436, endPoint y: 75, distance: 44.7
click at [436, 75] on tr "Serial Number MX-2431-0160" at bounding box center [480, 76] width 222 height 13
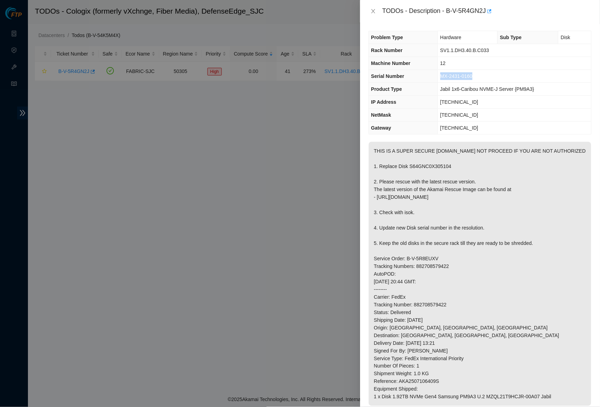
click at [436, 75] on th "Serial Number" at bounding box center [403, 76] width 69 height 13
drag, startPoint x: 480, startPoint y: 75, endPoint x: 438, endPoint y: 74, distance: 42.6
click at [438, 74] on td "MX-2431-0160" at bounding box center [514, 76] width 154 height 13
drag, startPoint x: 450, startPoint y: 62, endPoint x: 441, endPoint y: 62, distance: 9.4
click at [441, 62] on td "12" at bounding box center [514, 63] width 154 height 13
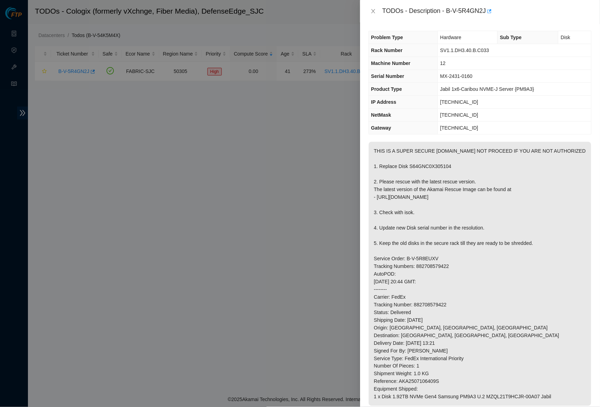
click at [460, 61] on td "12" at bounding box center [514, 63] width 154 height 13
drag, startPoint x: 496, startPoint y: 50, endPoint x: 438, endPoint y: 48, distance: 58.0
click at [438, 48] on td "SV1.1.DH3.40.B.C033" at bounding box center [514, 50] width 154 height 13
drag, startPoint x: 455, startPoint y: 164, endPoint x: 374, endPoint y: 160, distance: 81.4
click at [374, 160] on p "THIS IS A SUPER SECURE RACK.DO NOT PROCEED IF YOU ARE NOT AUTHORIZED 1. Replace…" at bounding box center [480, 274] width 222 height 264
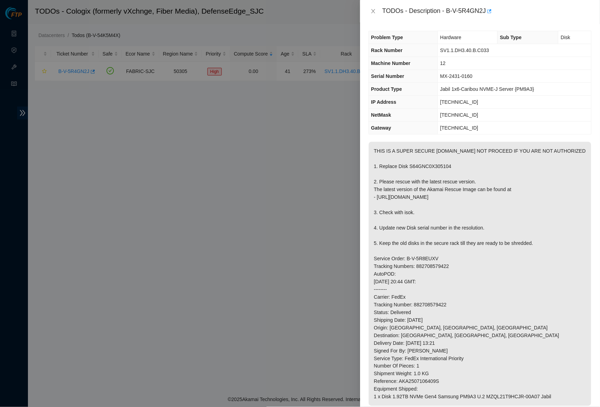
click at [462, 130] on td "23.221.41.193" at bounding box center [514, 127] width 154 height 13
click at [370, 8] on icon "close" at bounding box center [373, 11] width 6 height 6
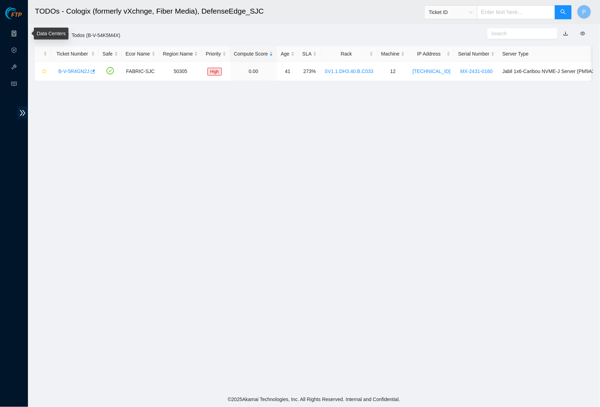
click at [20, 32] on link "Data Centers" at bounding box center [34, 34] width 29 height 6
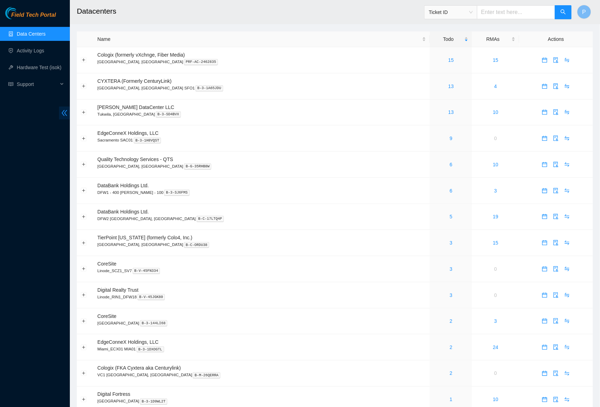
click at [64, 115] on icon "double-left" at bounding box center [64, 112] width 7 height 7
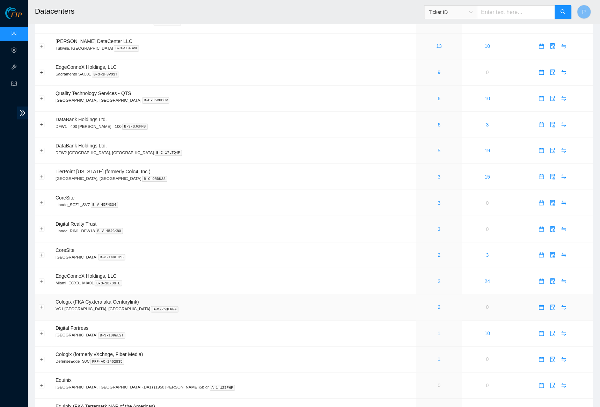
scroll to position [86, 0]
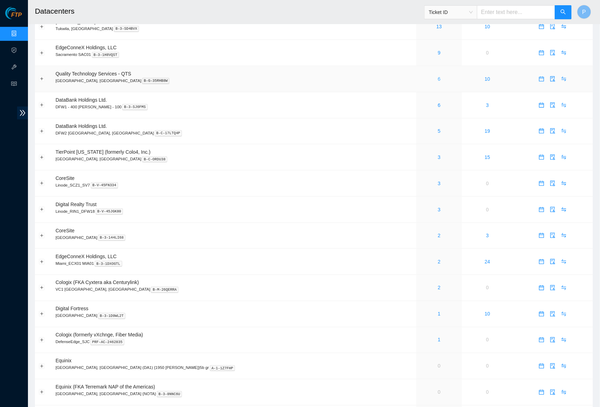
click at [438, 76] on link "6" at bounding box center [439, 79] width 3 height 6
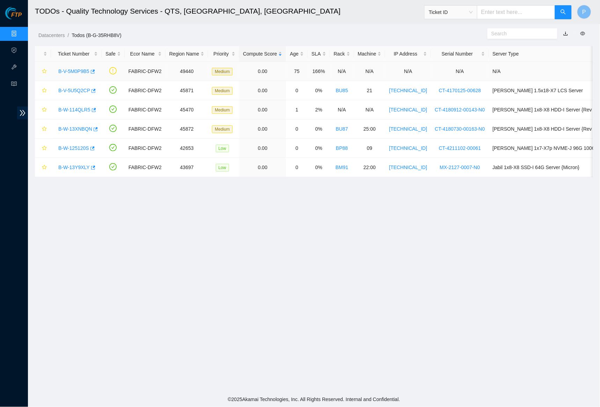
click at [75, 69] on link "B-V-5M0P9B5" at bounding box center [73, 71] width 31 height 6
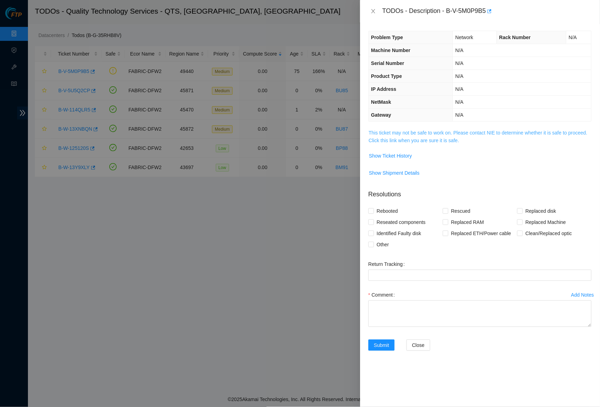
click at [432, 131] on link "This ticket may not be safe to work on. Please contact NIE to determine whether…" at bounding box center [478, 136] width 219 height 13
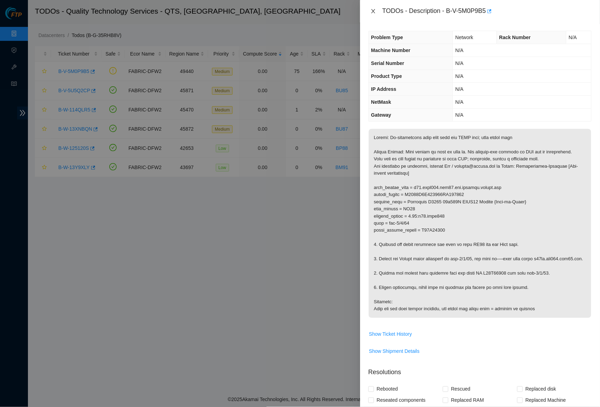
click at [371, 8] on icon "close" at bounding box center [373, 11] width 6 height 6
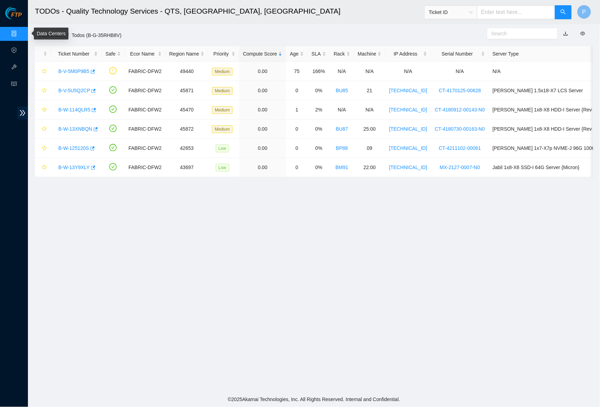
click at [20, 34] on link "Data Centers" at bounding box center [34, 34] width 29 height 6
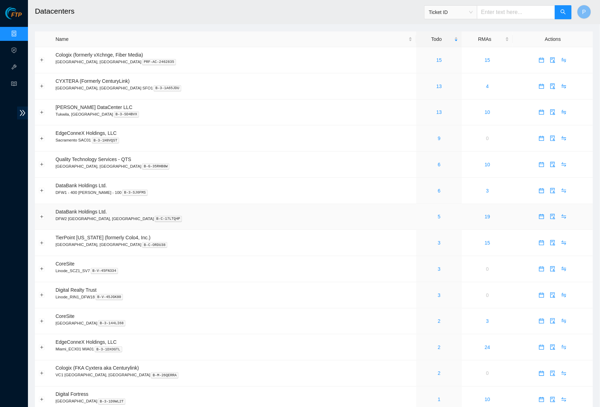
scroll to position [3, 0]
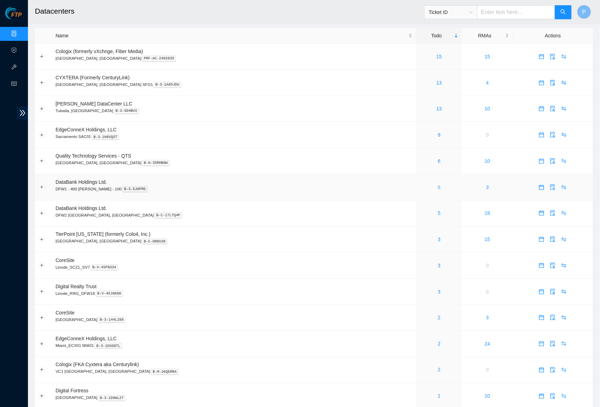
click at [438, 184] on link "6" at bounding box center [439, 187] width 3 height 6
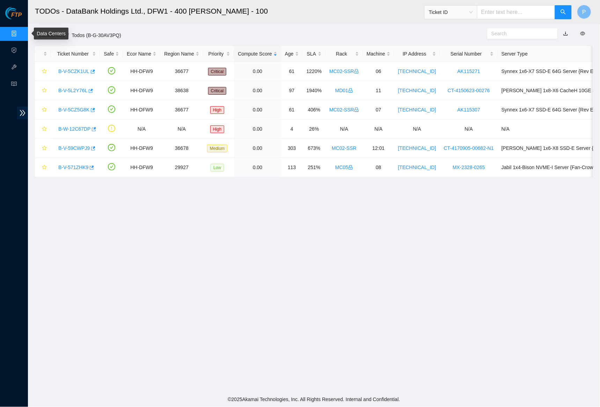
click at [20, 31] on link "Data Centers" at bounding box center [34, 34] width 29 height 6
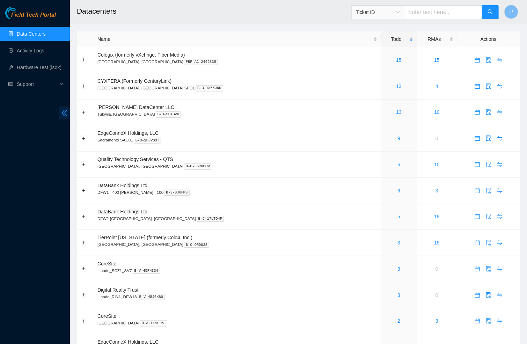
click at [66, 111] on icon "double-left" at bounding box center [65, 113] width 6 height 6
